Goal: Task Accomplishment & Management: Complete application form

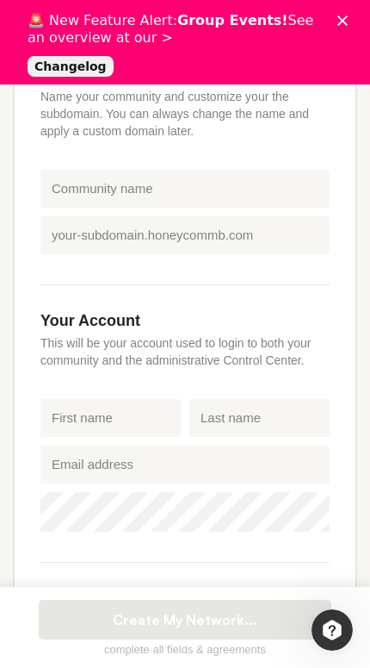
scroll to position [300, 0]
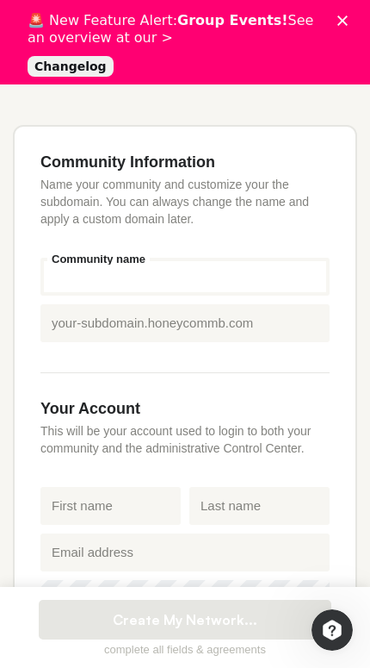
click at [253, 295] on input "Community name" at bounding box center [184, 277] width 289 height 38
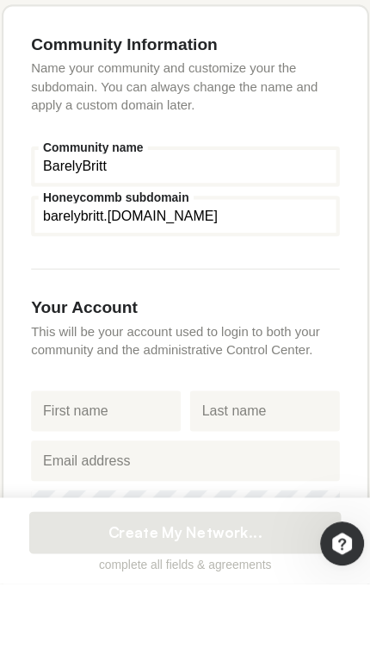
type input "BarelyBritt"
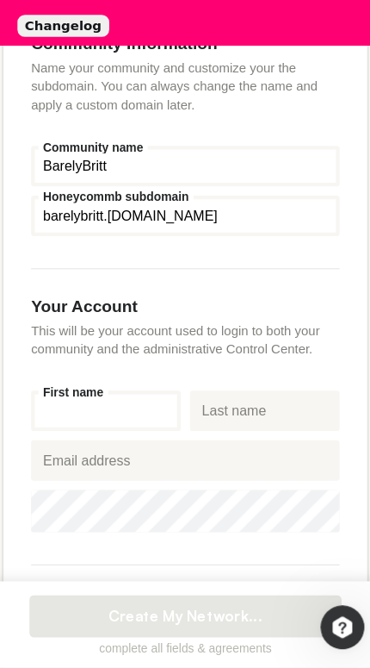
click at [146, 412] on input "First name" at bounding box center [110, 427] width 140 height 38
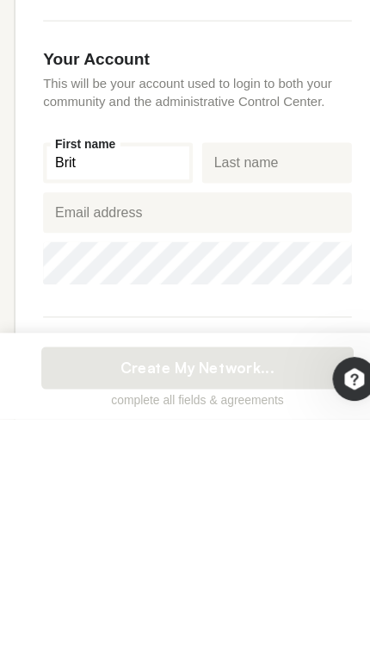
type input "[PERSON_NAME]"
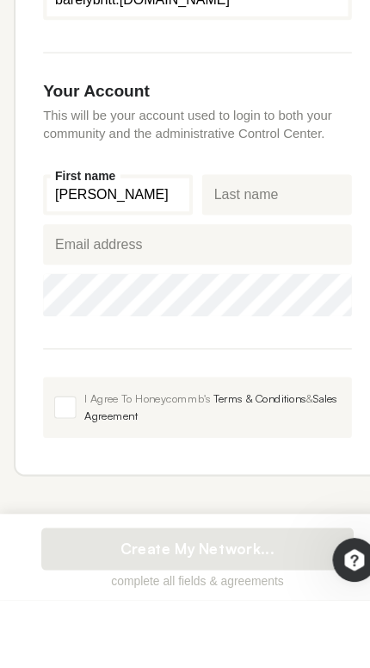
type input "[PERSON_NAME]"
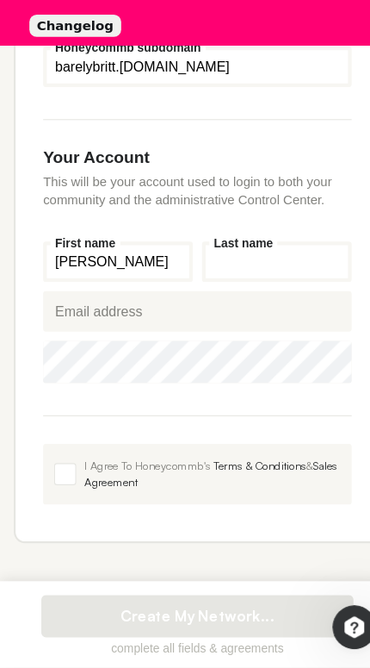
click at [275, 269] on input "Last name" at bounding box center [260, 288] width 140 height 38
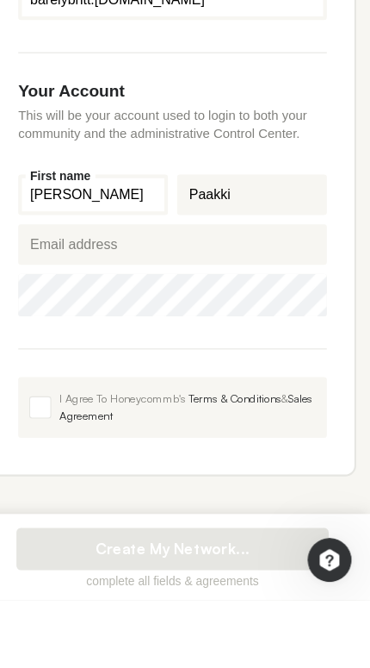
type input "Paakki"
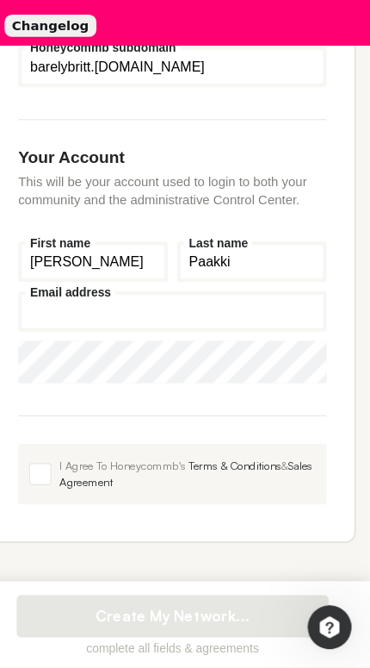
click at [221, 315] on input "Email address" at bounding box center [184, 334] width 289 height 38
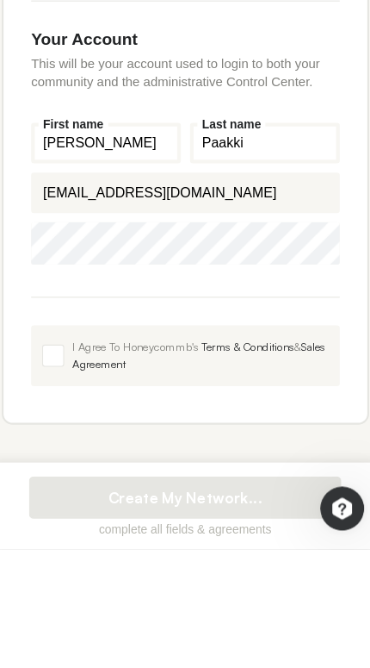
type input "[EMAIL_ADDRESS][DOMAIN_NAME]"
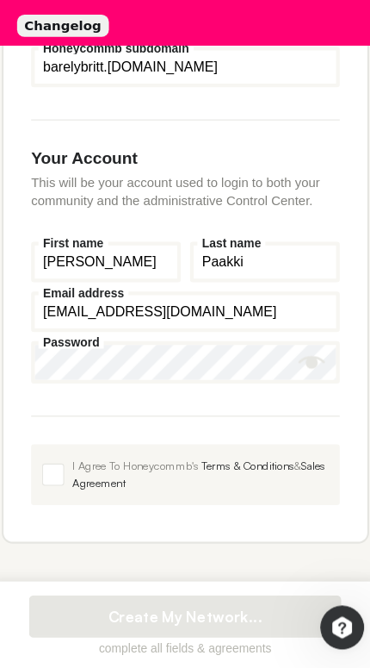
scroll to position [548, 0]
click at [52, 476] on span at bounding box center [61, 486] width 21 height 21
click at [40, 458] on input "I Agree To Honeycommb's Terms & Conditions & Sales Agreement" at bounding box center [40, 458] width 0 height 0
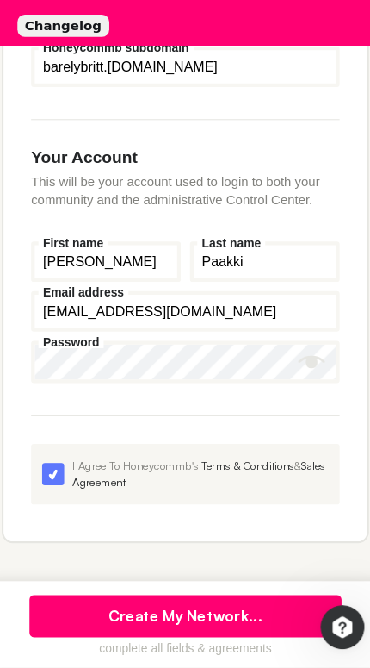
click at [243, 600] on button "Create My Network..." at bounding box center [185, 620] width 293 height 40
